Goal: Entertainment & Leisure: Consume media (video, audio)

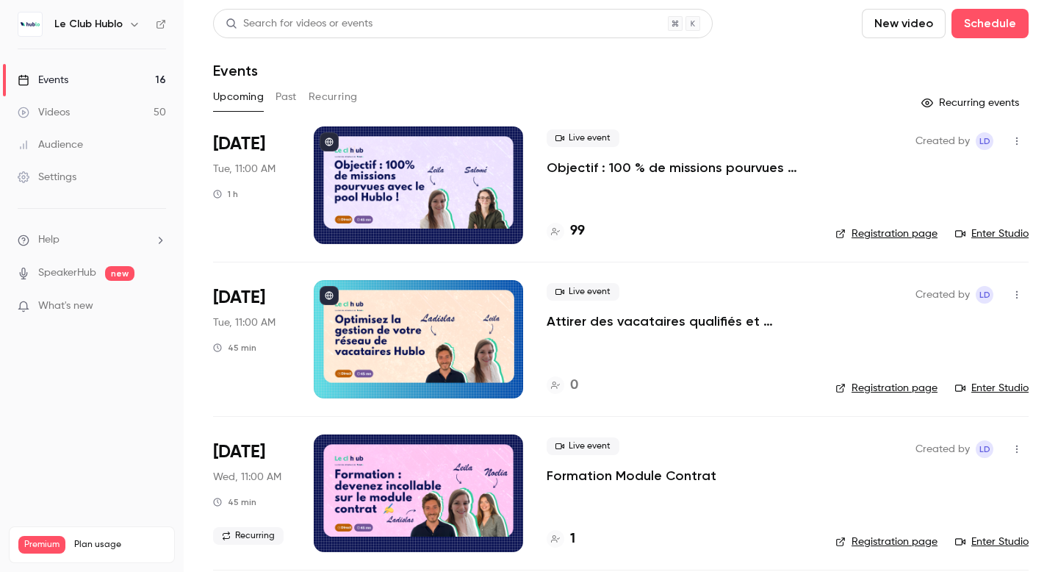
click at [288, 96] on button "Past" at bounding box center [286, 97] width 21 height 24
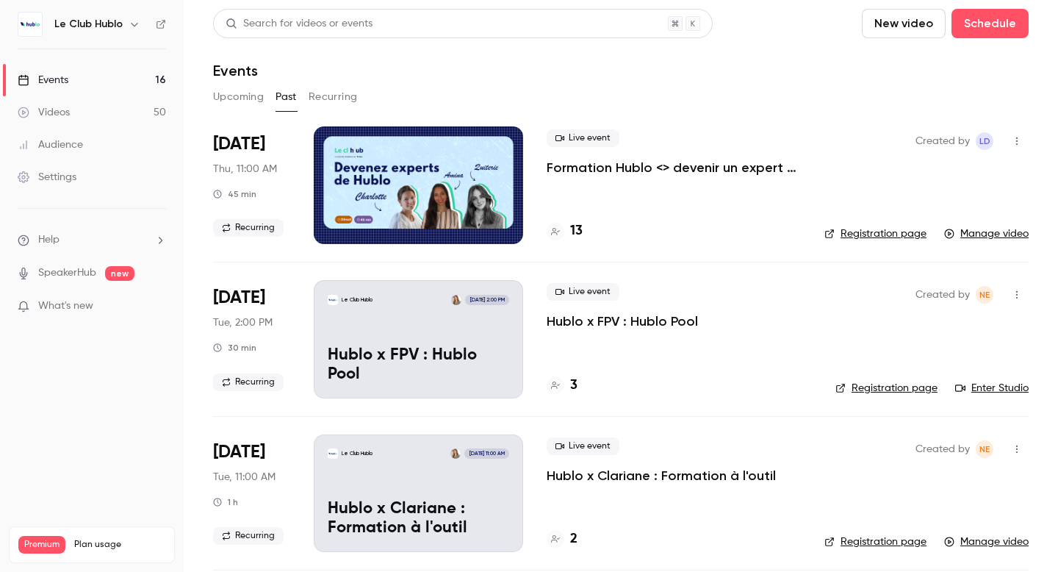
click at [1001, 236] on link "Manage video" at bounding box center [986, 233] width 85 height 15
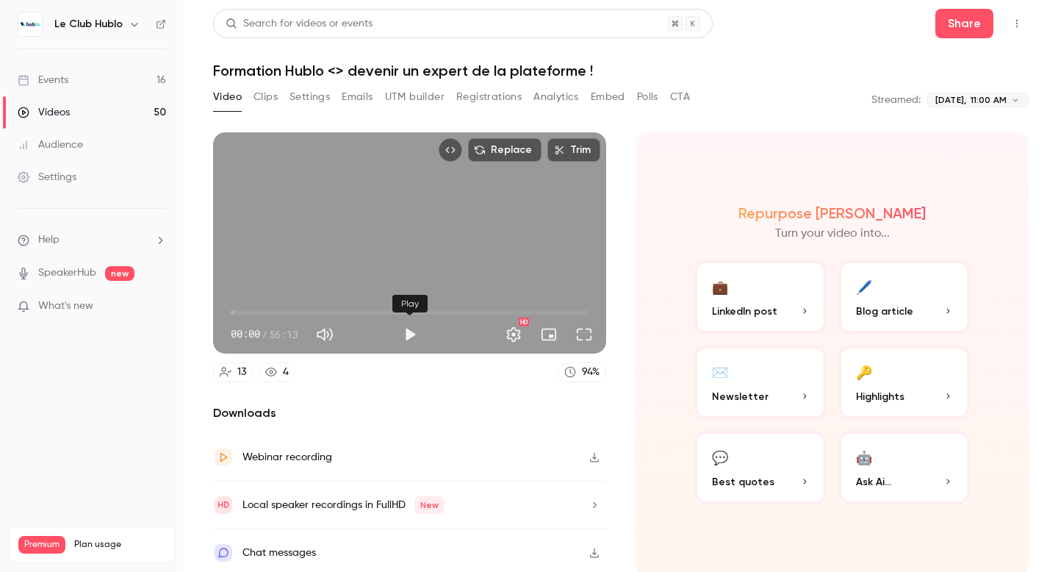
click at [411, 332] on button "Play" at bounding box center [409, 334] width 29 height 29
click at [271, 312] on span "06:21" at bounding box center [410, 313] width 358 height 24
click at [318, 312] on span "13:44" at bounding box center [410, 313] width 358 height 24
click at [400, 309] on span "13:45" at bounding box center [410, 313] width 358 height 24
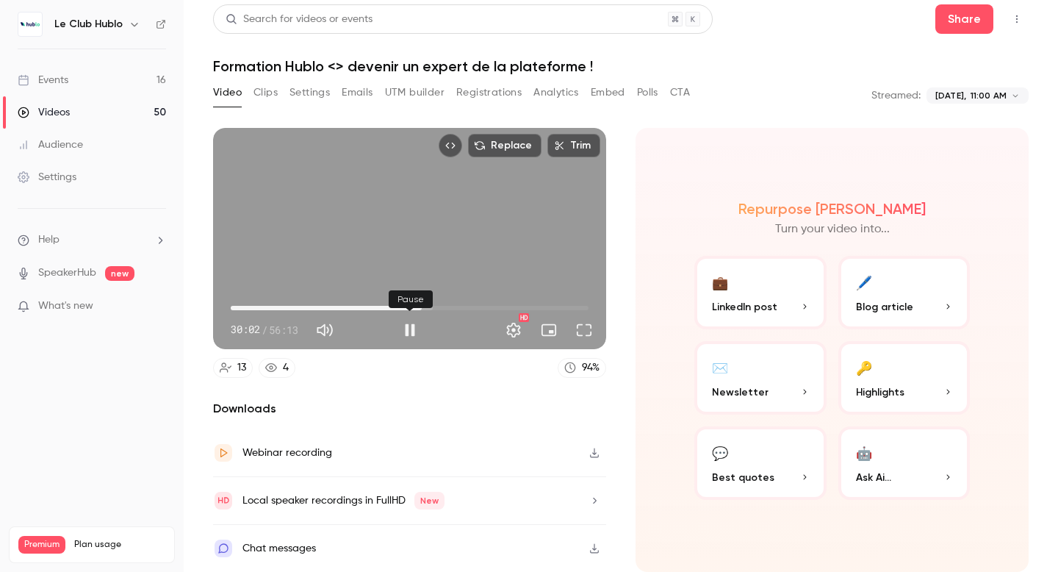
click at [411, 328] on button "Pause" at bounding box center [409, 329] width 29 height 29
type input "******"
